Goal: Task Accomplishment & Management: Manage account settings

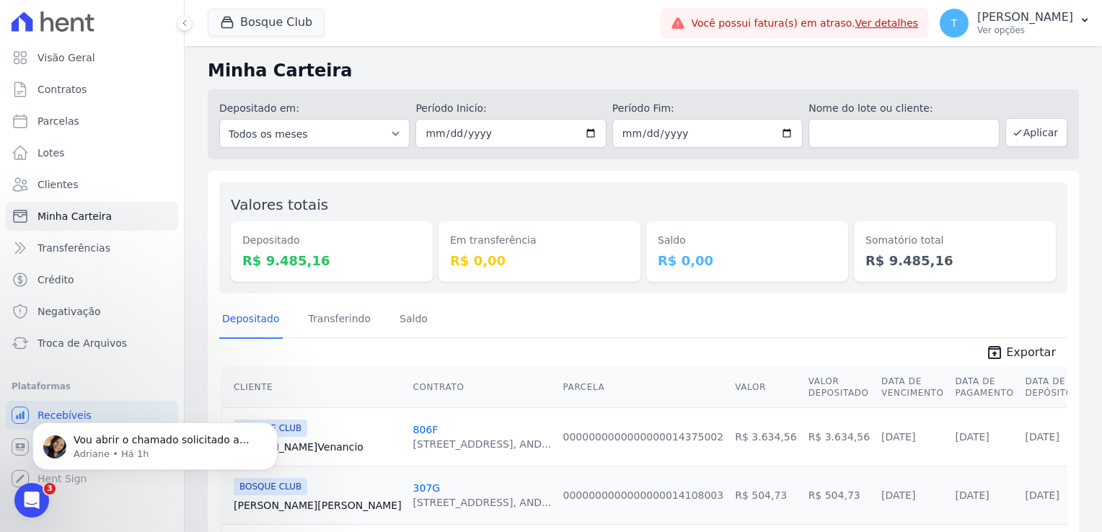
scroll to position [1314, 0]
click at [108, 454] on p "Adriane • Há 1h" at bounding box center [167, 454] width 186 height 13
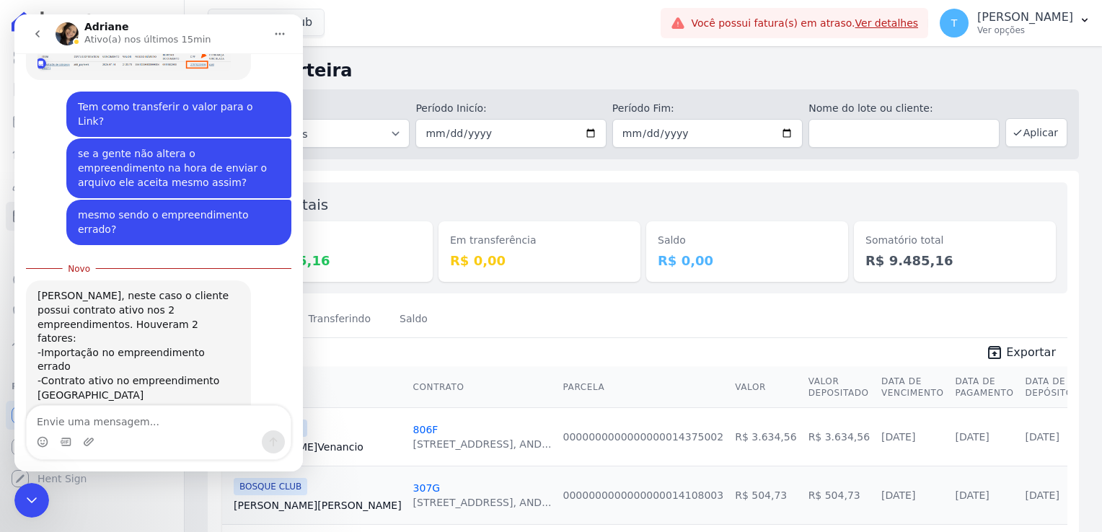
scroll to position [1286, 0]
click at [126, 423] on textarea "Por favor cancela o do Altos pois ele não existe" at bounding box center [159, 418] width 264 height 25
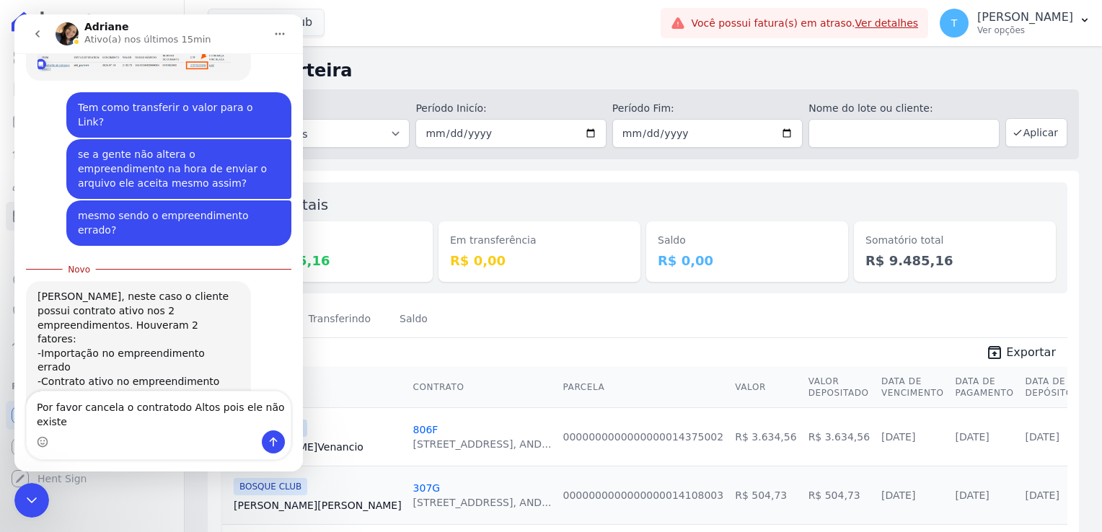
type textarea "Por favor cancela o contrato do Altos pois ele não existe"
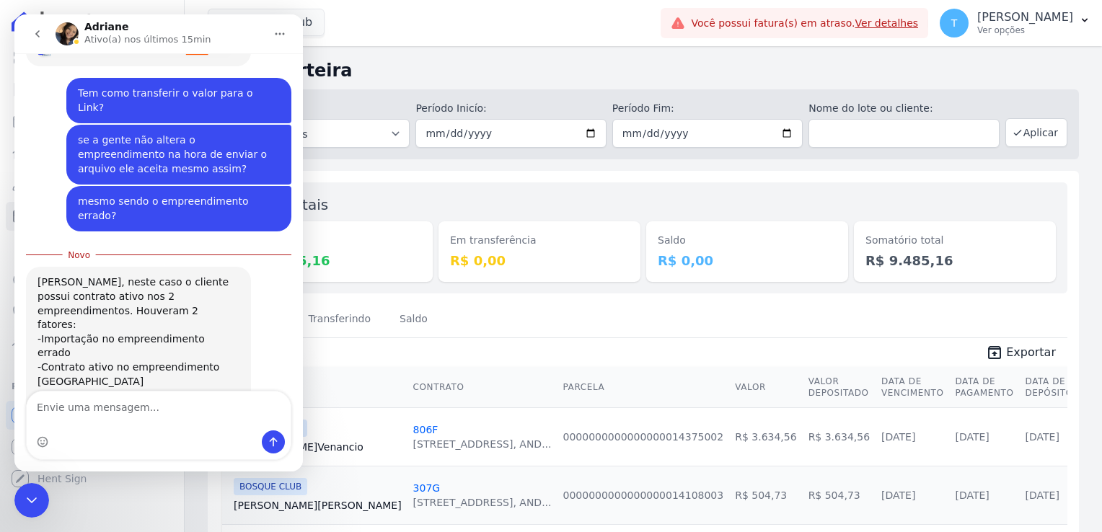
scroll to position [1319, 0]
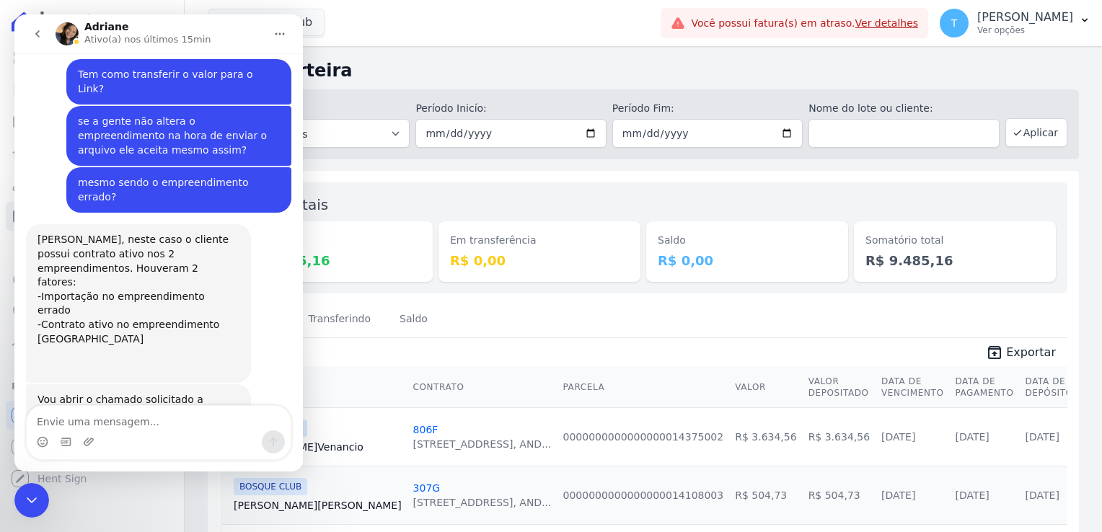
click at [138, 426] on textarea "Envie uma mensagem..." at bounding box center [159, 418] width 264 height 25
type textarea "fico no aguardo"
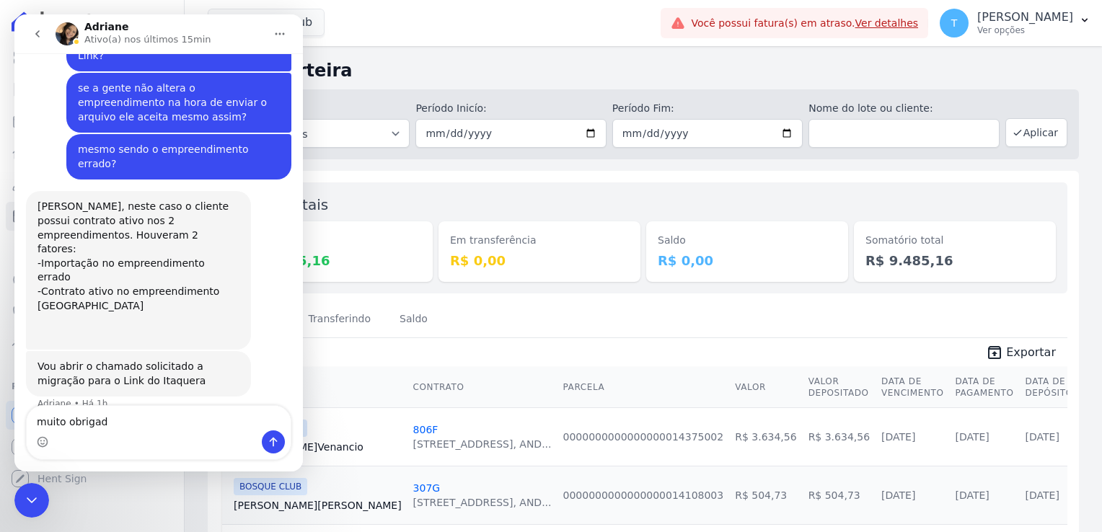
type textarea "muito obrigada"
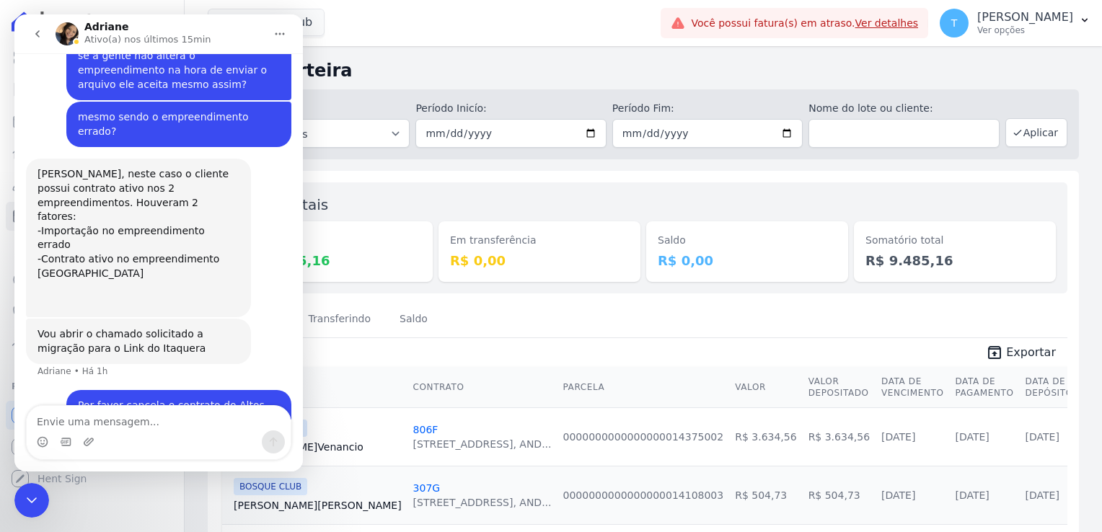
click at [29, 498] on icon "Encerramento do Messenger da Intercom" at bounding box center [31, 500] width 17 height 17
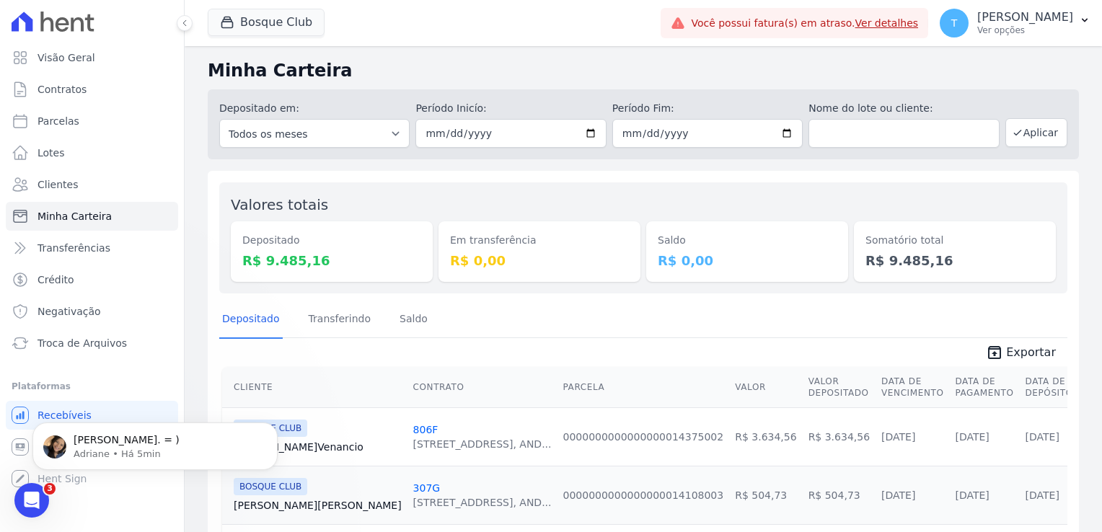
scroll to position [1428, 0]
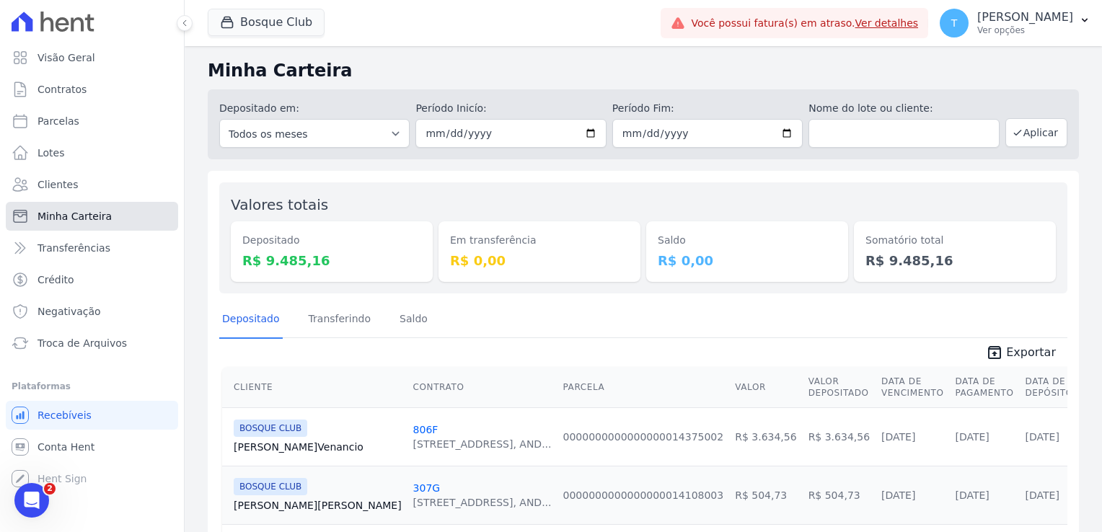
click at [97, 221] on span "Minha Carteira" at bounding box center [75, 216] width 74 height 14
click at [262, 25] on button "Bosque Club" at bounding box center [266, 22] width 117 height 27
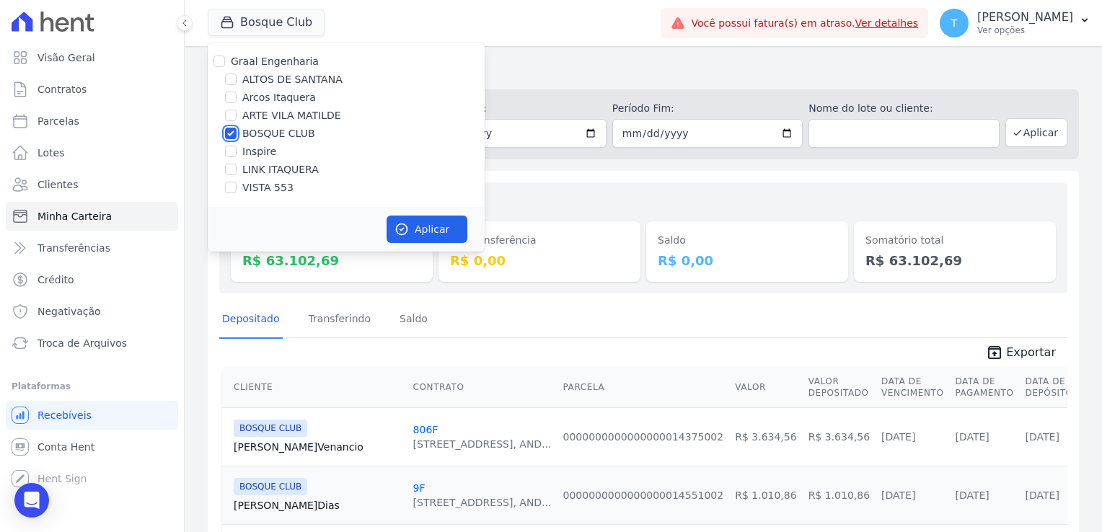
click at [229, 135] on input "BOSQUE CLUB" at bounding box center [231, 134] width 12 height 12
checkbox input "false"
click at [234, 189] on input "VISTA 553" at bounding box center [231, 188] width 12 height 12
checkbox input "true"
click at [435, 235] on button "Aplicar" at bounding box center [427, 229] width 81 height 27
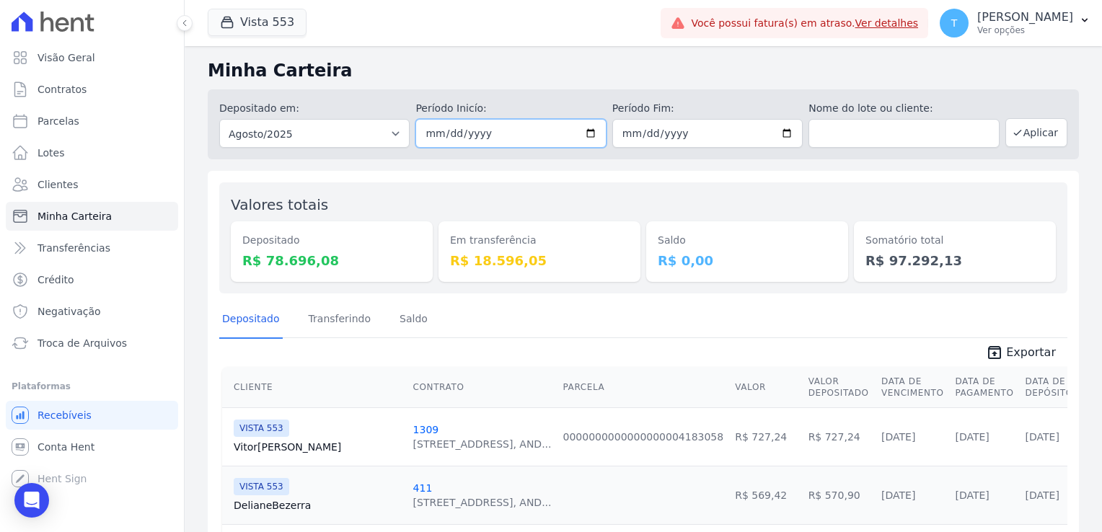
click at [589, 134] on input "2025-08-01" at bounding box center [510, 133] width 190 height 29
type input "[DATE]"
click at [786, 134] on input "2025-08-31" at bounding box center [707, 133] width 190 height 29
click at [790, 131] on input "2025-08-18" at bounding box center [707, 133] width 190 height 29
click at [778, 137] on input "2025-08-18" at bounding box center [707, 133] width 190 height 29
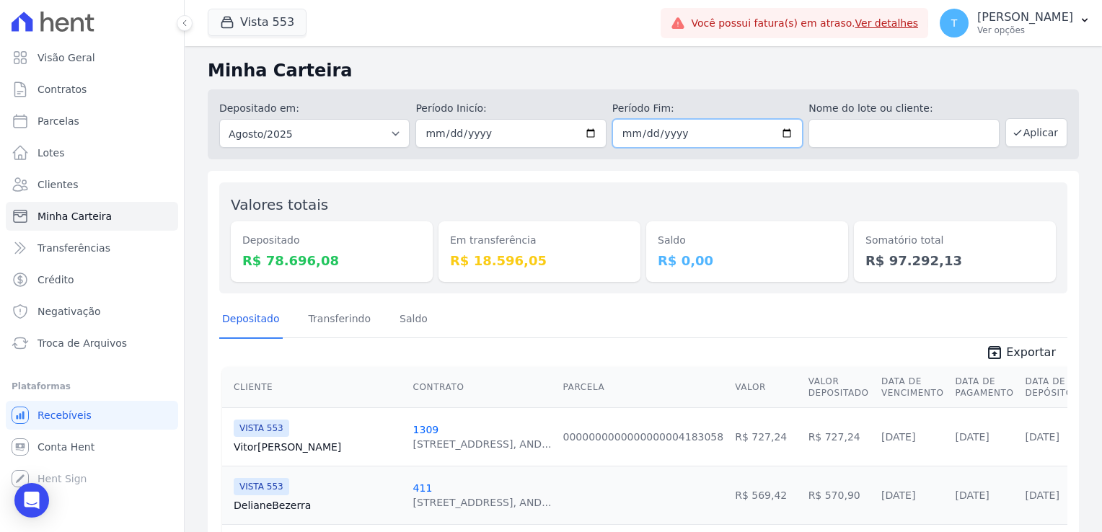
type input "[DATE]"
click at [1021, 134] on button "Aplicar" at bounding box center [1037, 132] width 62 height 29
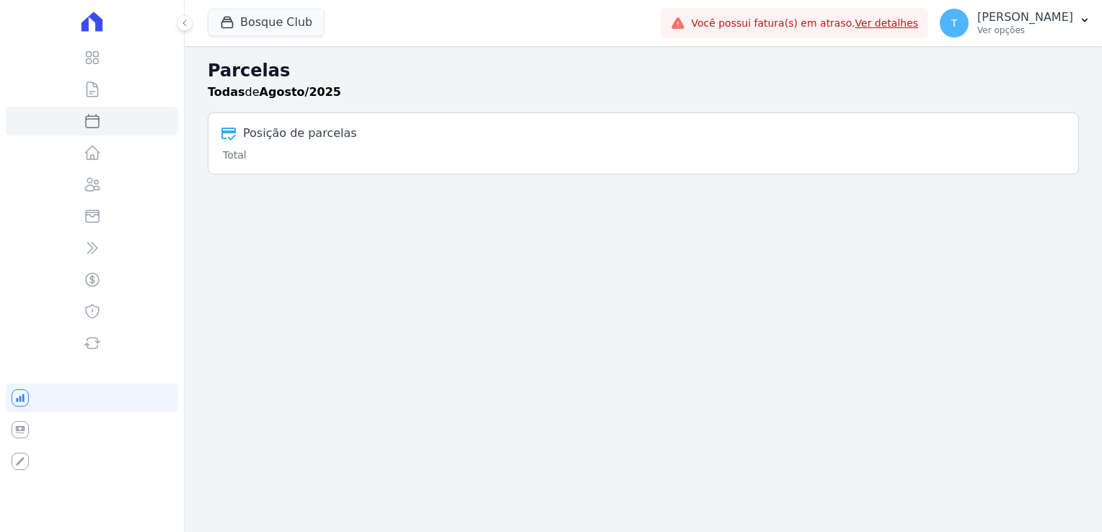
select select
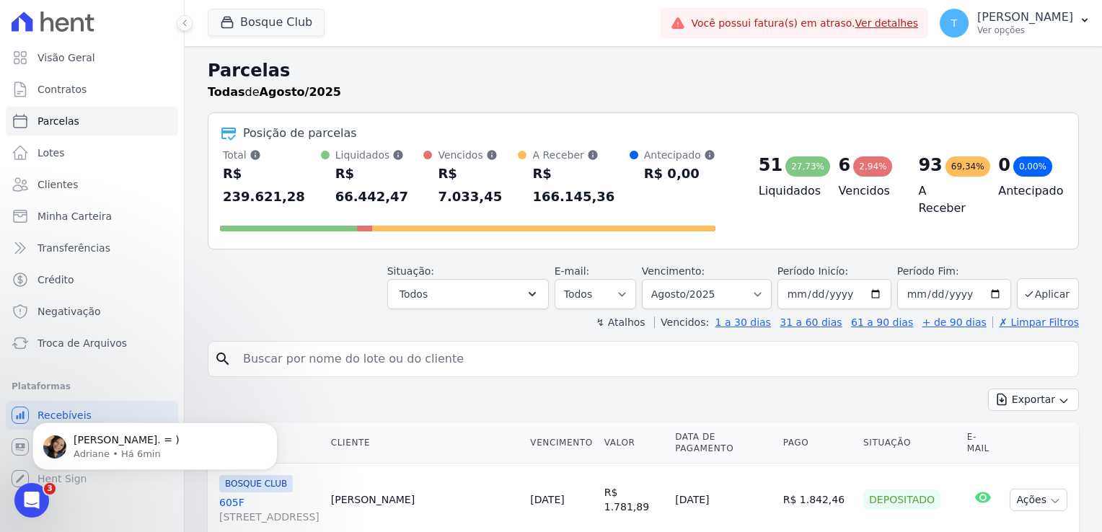
click at [32, 497] on icon "Abertura do Messenger da Intercom" at bounding box center [32, 501] width 10 height 12
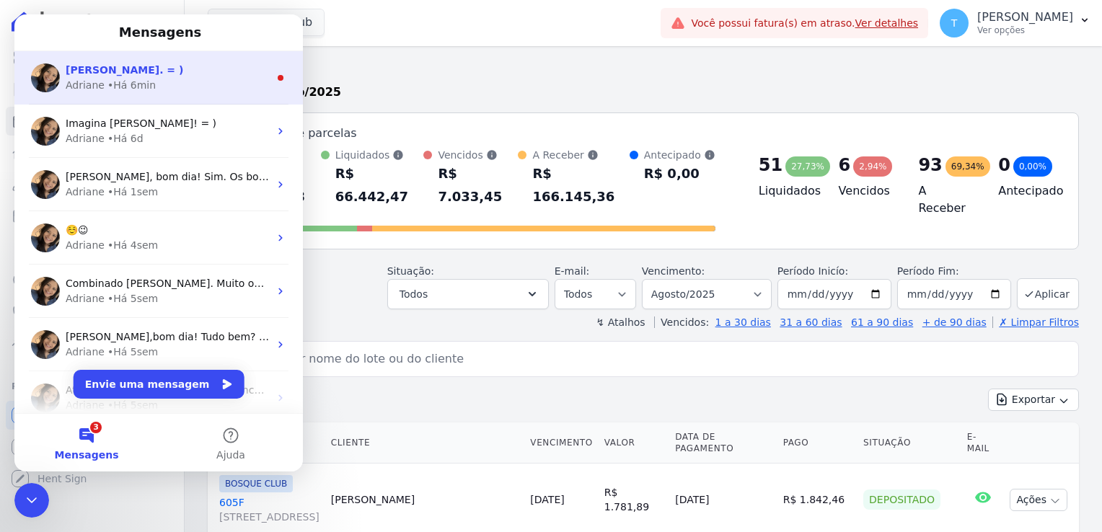
click at [146, 91] on div "• Há 6min" at bounding box center [131, 85] width 48 height 15
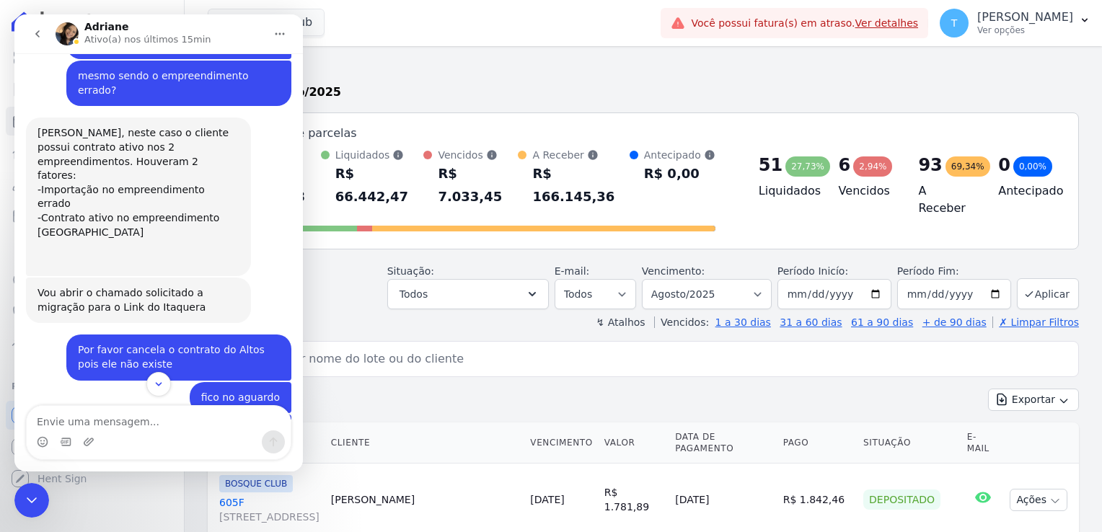
scroll to position [1428, 0]
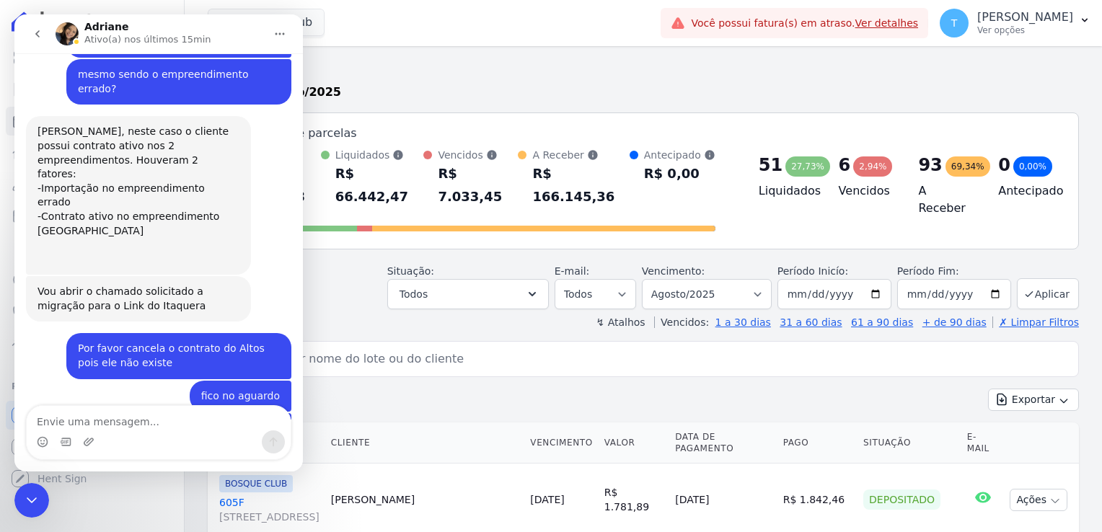
click at [30, 503] on icon "Encerramento do Messenger da Intercom" at bounding box center [31, 500] width 17 height 17
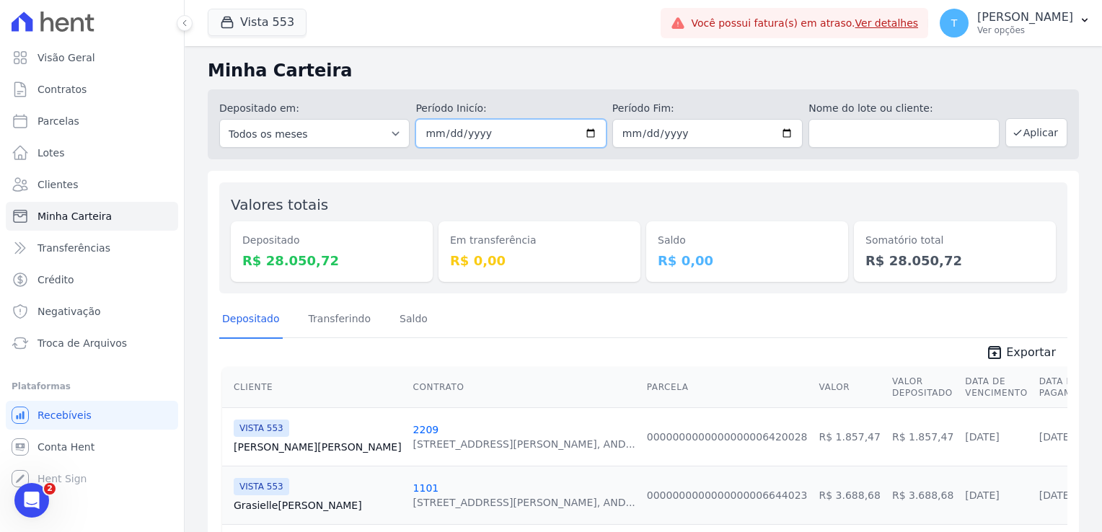
click at [586, 136] on input "[DATE]" at bounding box center [510, 133] width 190 height 29
type input "[DATE]"
click at [783, 135] on input "[DATE]" at bounding box center [707, 133] width 190 height 29
type input "[DATE]"
click at [1024, 141] on button "Aplicar" at bounding box center [1037, 132] width 62 height 29
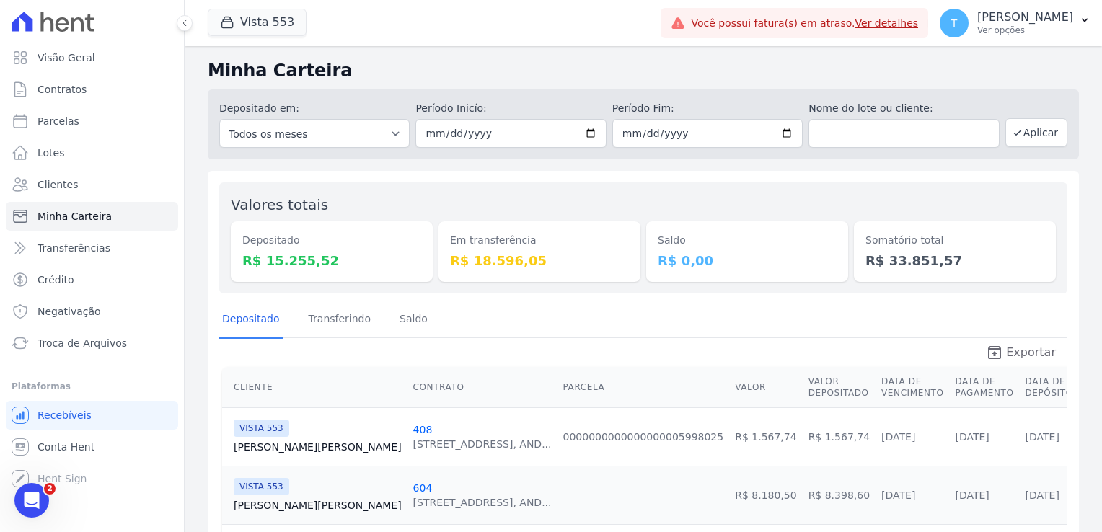
click at [1007, 350] on span "Exportar" at bounding box center [1031, 352] width 50 height 17
click at [602, 63] on h2 "Minha Carteira" at bounding box center [643, 71] width 871 height 26
click at [39, 495] on icon "Abertura do Messenger da Intercom" at bounding box center [32, 501] width 24 height 24
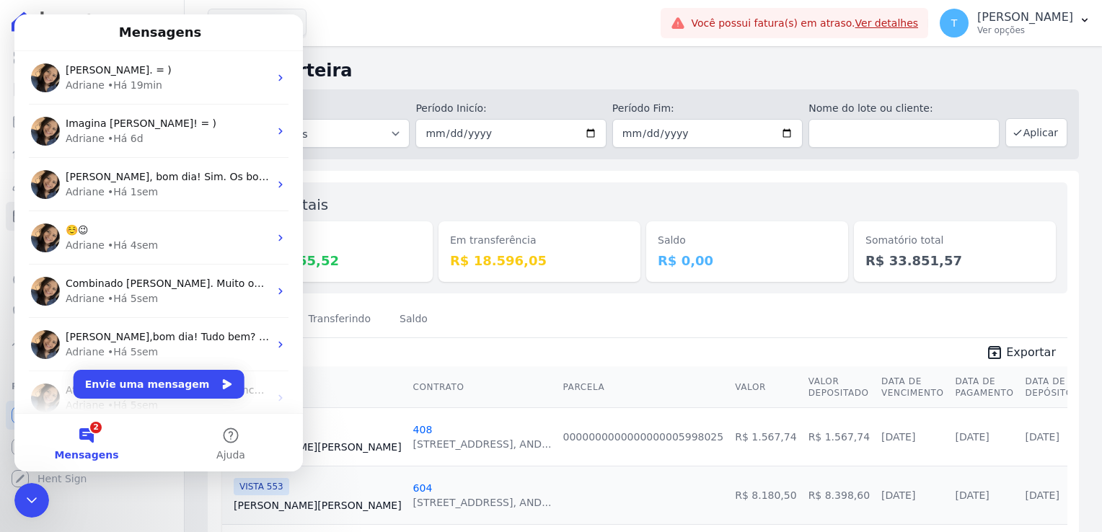
click at [87, 444] on button "2 Mensagens" at bounding box center [86, 443] width 144 height 58
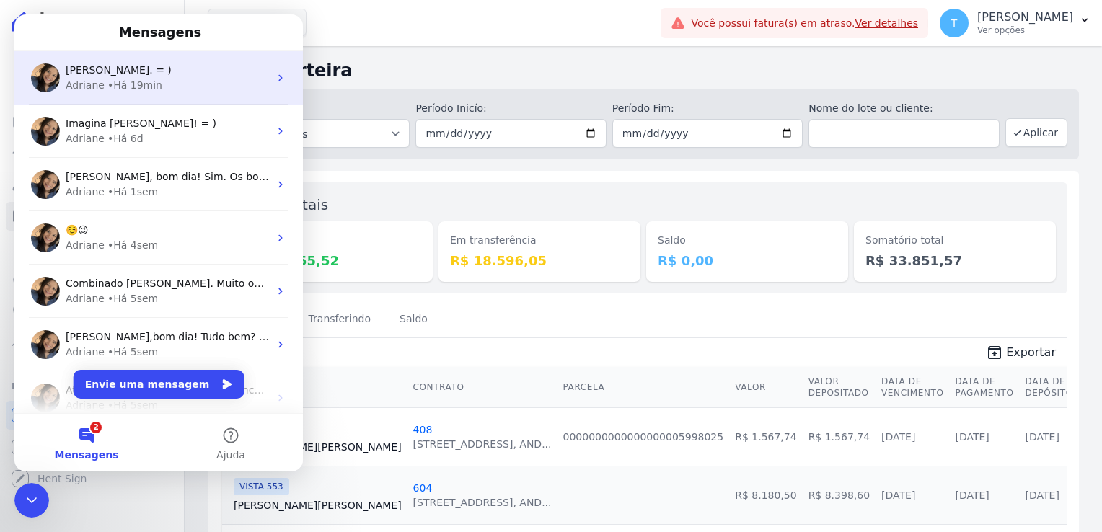
click at [170, 80] on div "Adriane • Há 19min" at bounding box center [167, 85] width 203 height 15
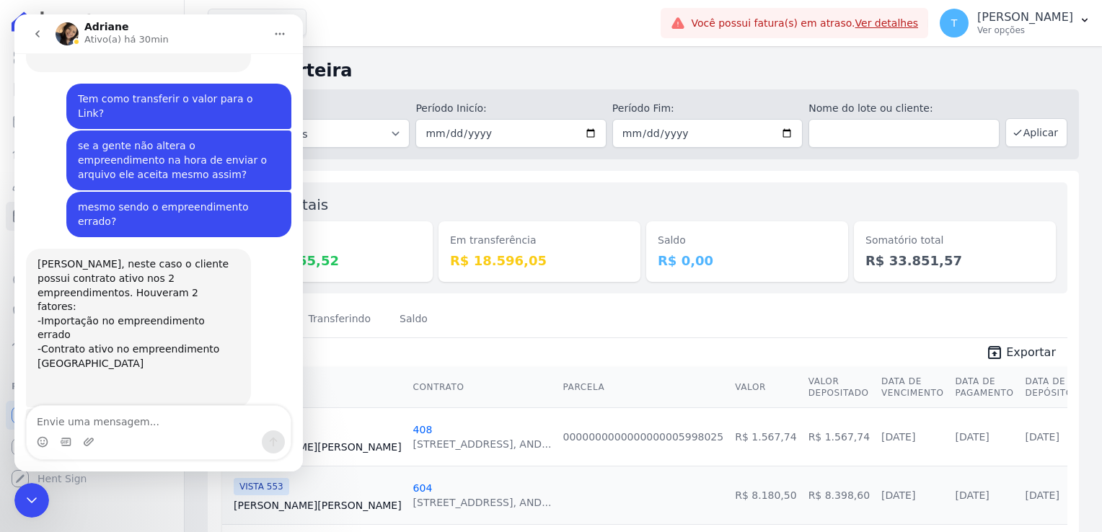
scroll to position [1428, 0]
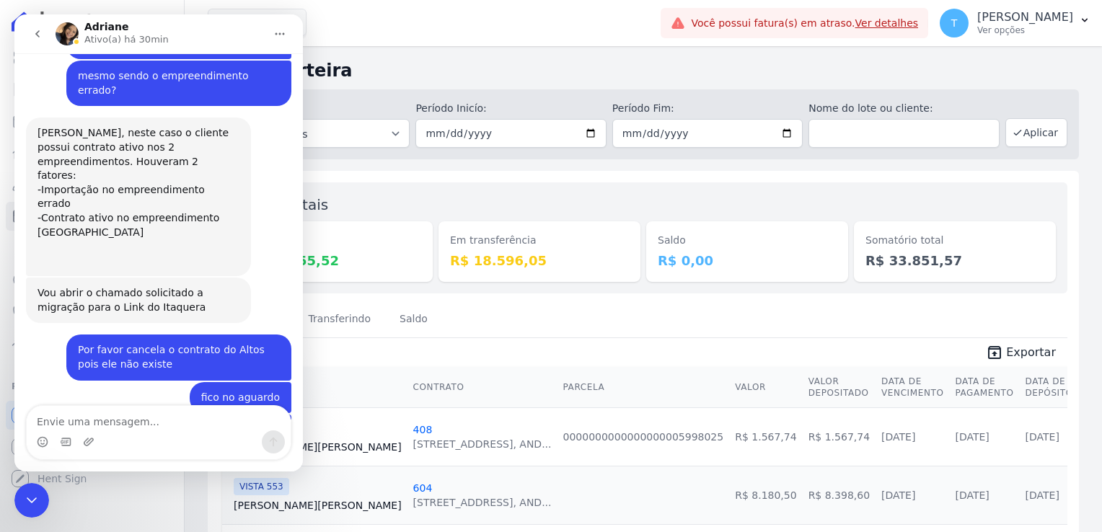
click at [159, 436] on div "Messenger da Intercom" at bounding box center [159, 442] width 264 height 23
click at [158, 430] on textarea "Envie uma mensagem..." at bounding box center [159, 418] width 264 height 25
click at [39, 41] on button "go back" at bounding box center [37, 33] width 27 height 27
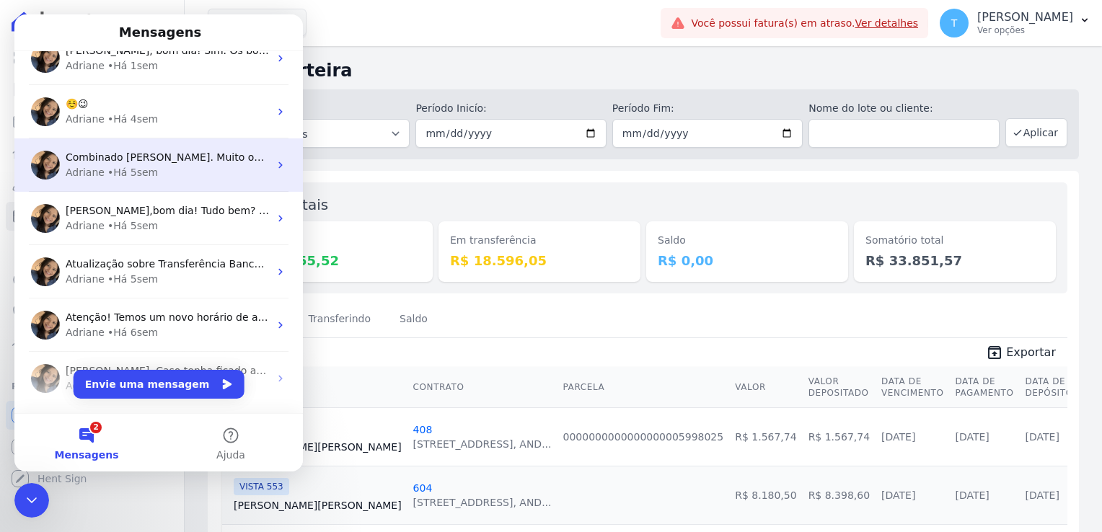
scroll to position [0, 0]
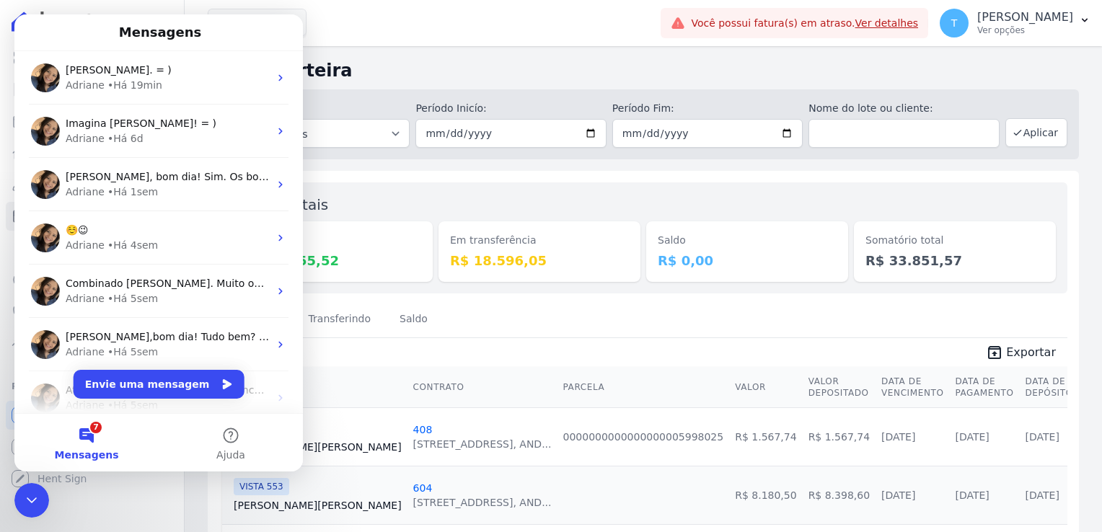
click at [337, 22] on div "Vista 553 Graal Engenharia ALTOS DE SANTANA Arcos Itaquera ARTE VILA MATILDE BO…" at bounding box center [431, 23] width 447 height 48
click at [27, 499] on icon "Encerramento do Messenger da Intercom" at bounding box center [31, 500] width 17 height 17
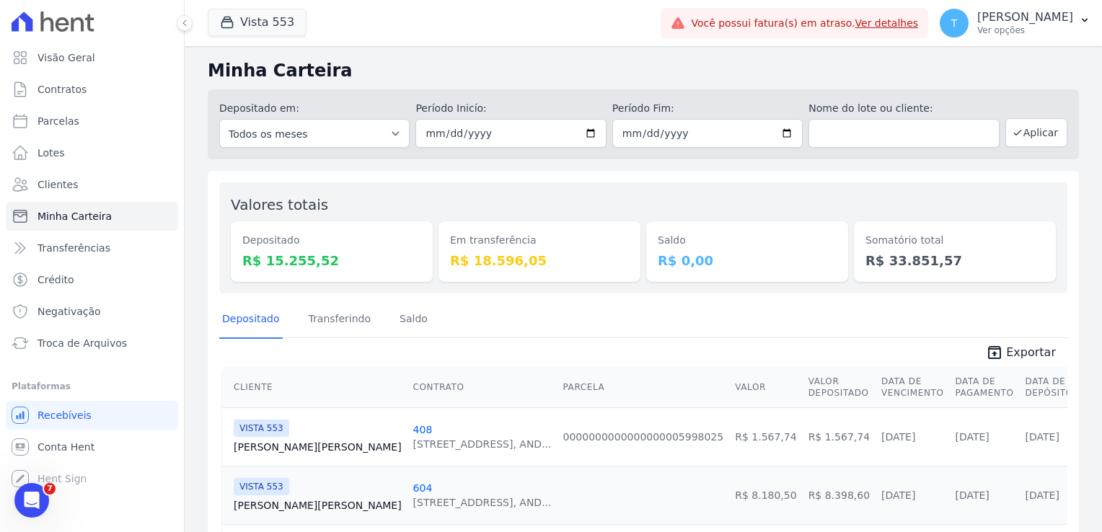
click at [35, 516] on div "Abertura do Messenger da Intercom" at bounding box center [32, 501] width 48 height 48
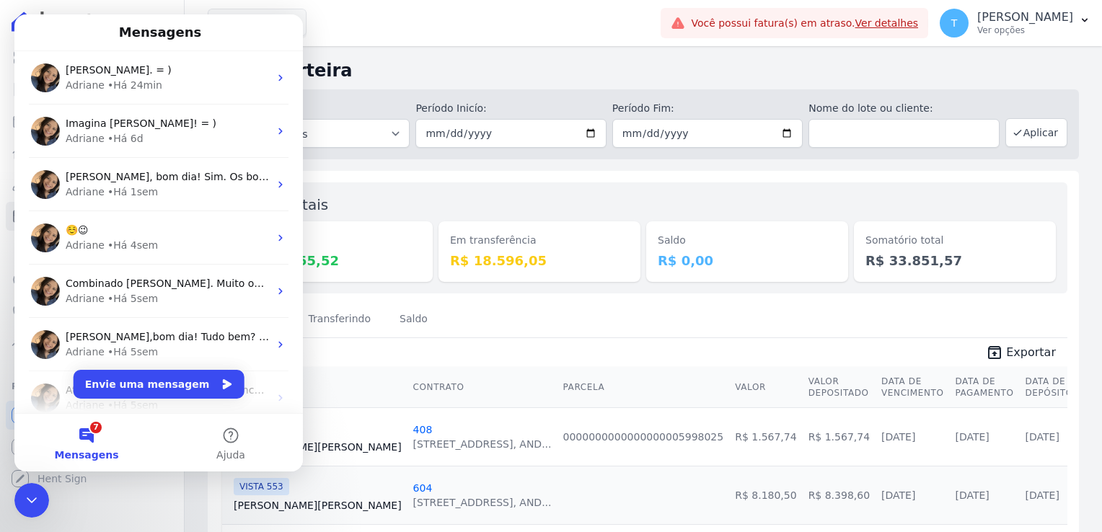
click at [90, 450] on span "Mensagens" at bounding box center [87, 455] width 64 height 10
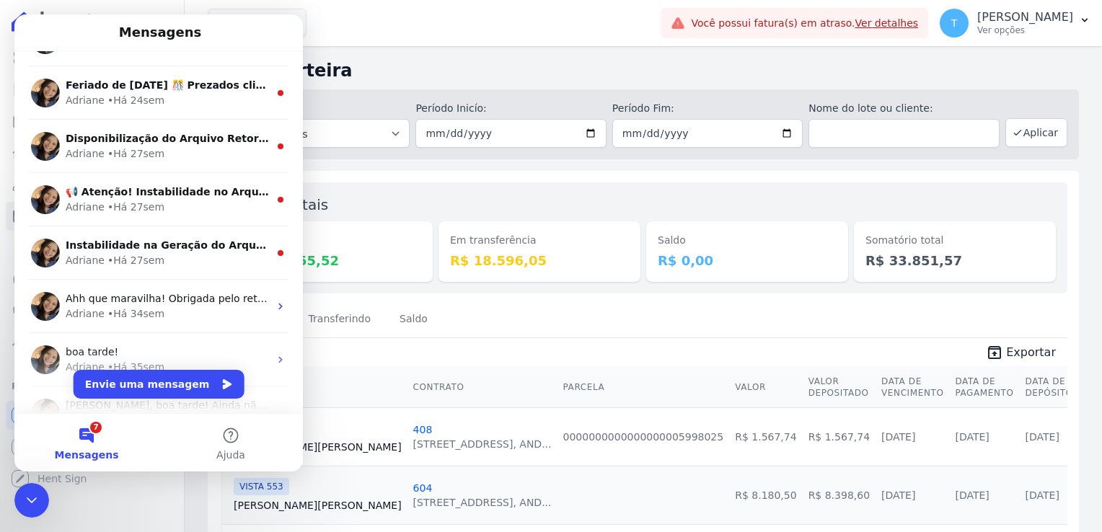
scroll to position [433, 0]
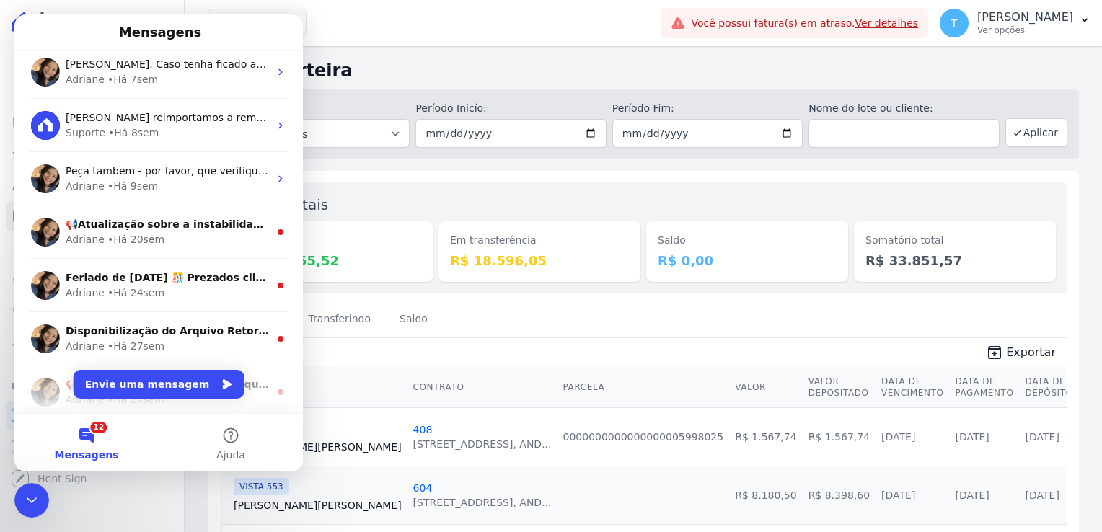
click at [31, 492] on icon "Encerramento do Messenger da Intercom" at bounding box center [31, 500] width 17 height 17
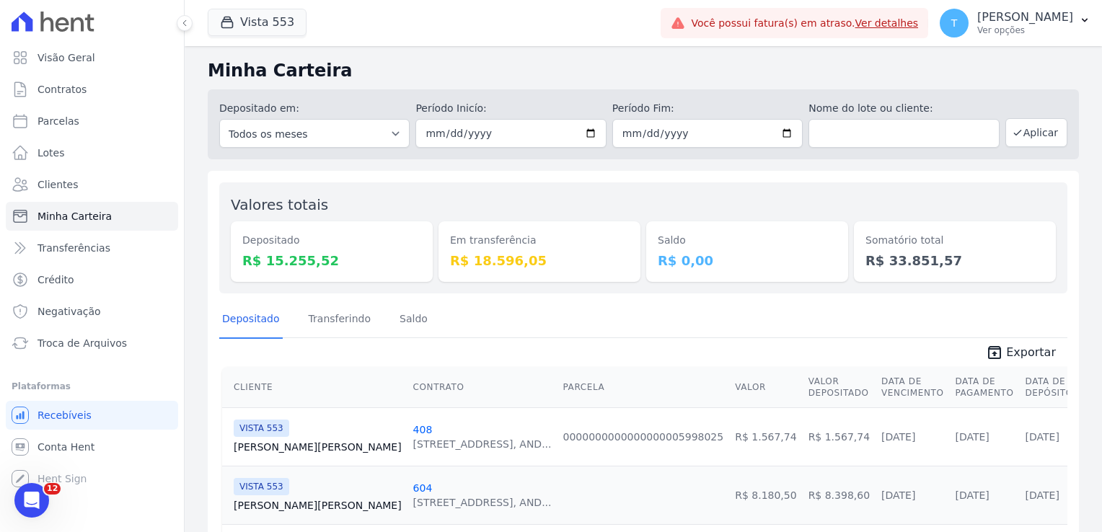
click at [795, 275] on div "Saldo R$ 0,00" at bounding box center [747, 251] width 202 height 61
click at [30, 505] on icon "Abertura do Messenger da Intercom" at bounding box center [32, 501] width 24 height 24
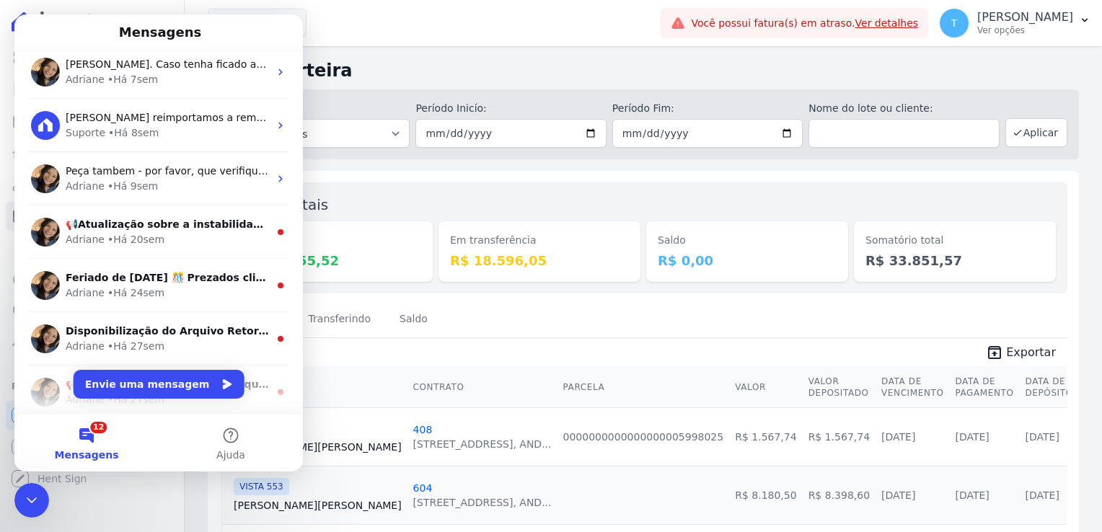
click at [30, 505] on icon "Encerramento do Messenger da Intercom" at bounding box center [31, 500] width 17 height 17
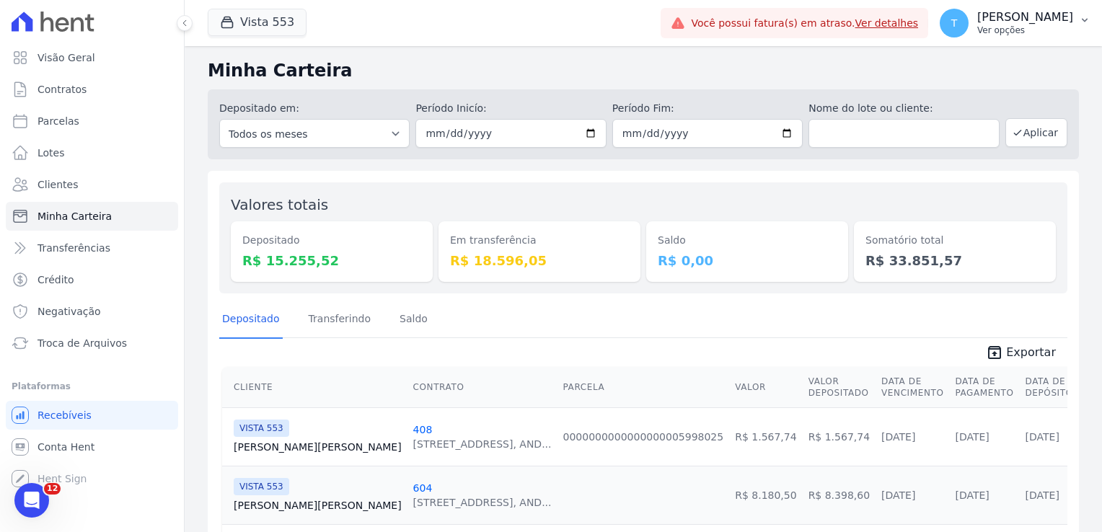
click at [1078, 22] on button "T Thayna Andrade de Freitas Ver opções" at bounding box center [1015, 23] width 174 height 40
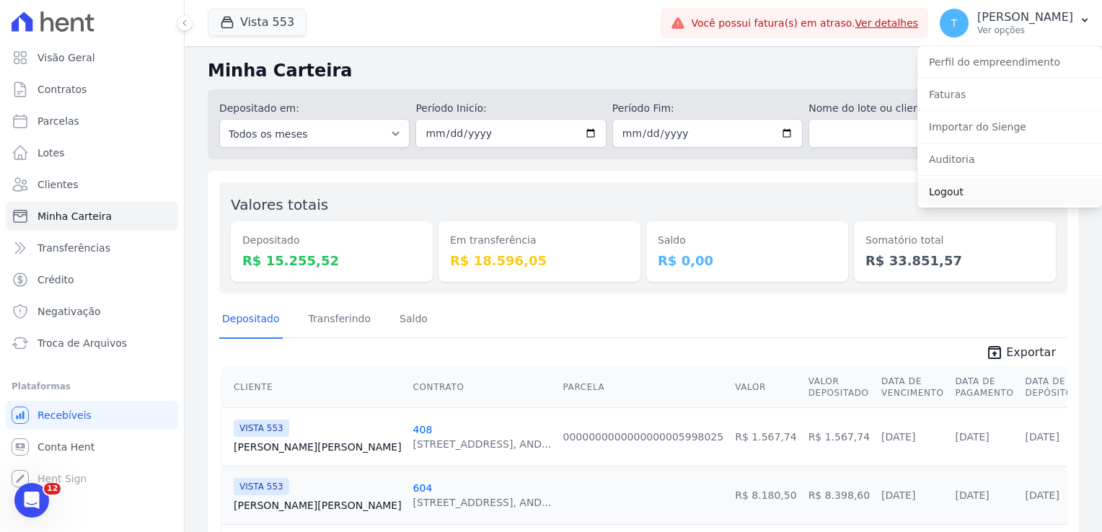
click at [943, 192] on link "Logout" at bounding box center [1010, 192] width 185 height 26
